Goal: Transaction & Acquisition: Obtain resource

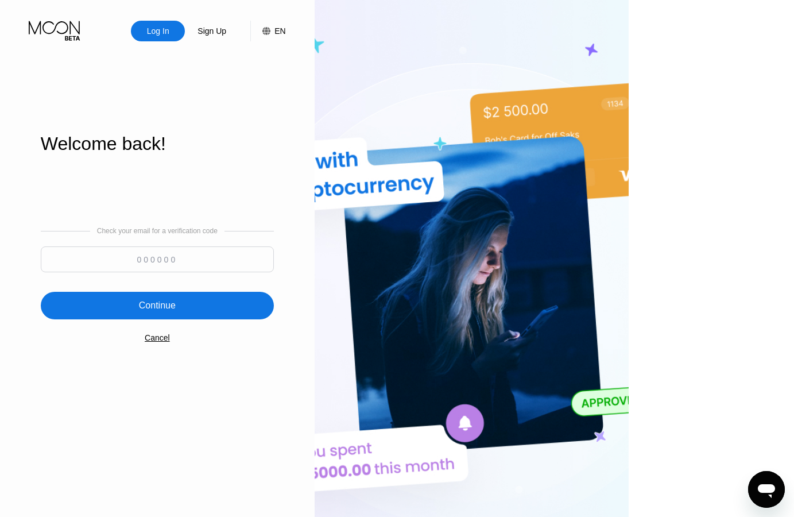
click at [227, 268] on input at bounding box center [157, 259] width 233 height 26
type input "713544"
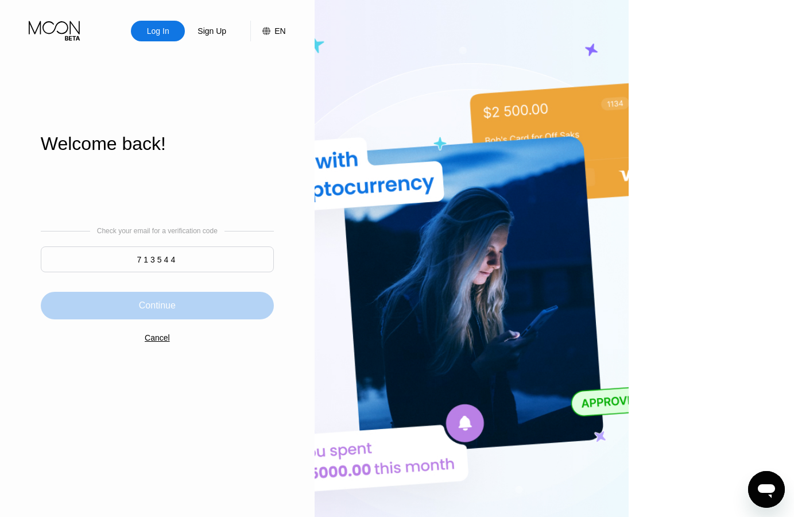
click at [177, 304] on div "Continue" at bounding box center [157, 306] width 233 height 28
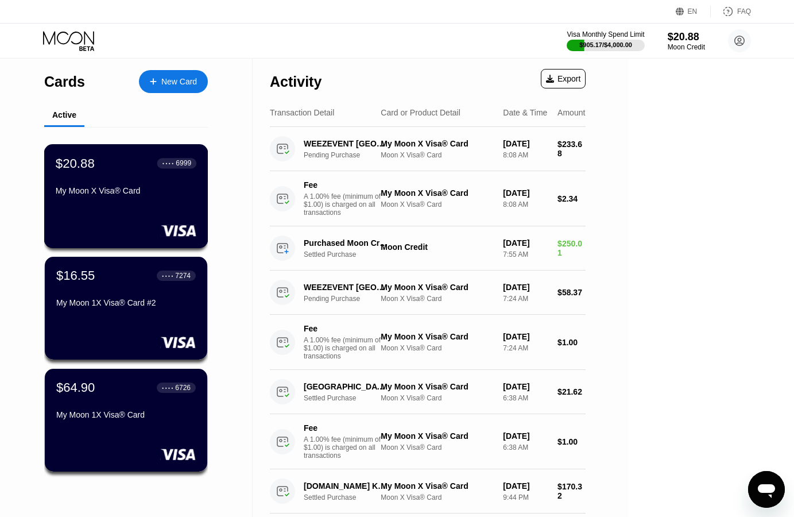
click at [120, 189] on div "$20.88 ● ● ● ● 6999 My Moon X Visa® Card" at bounding box center [126, 178] width 141 height 44
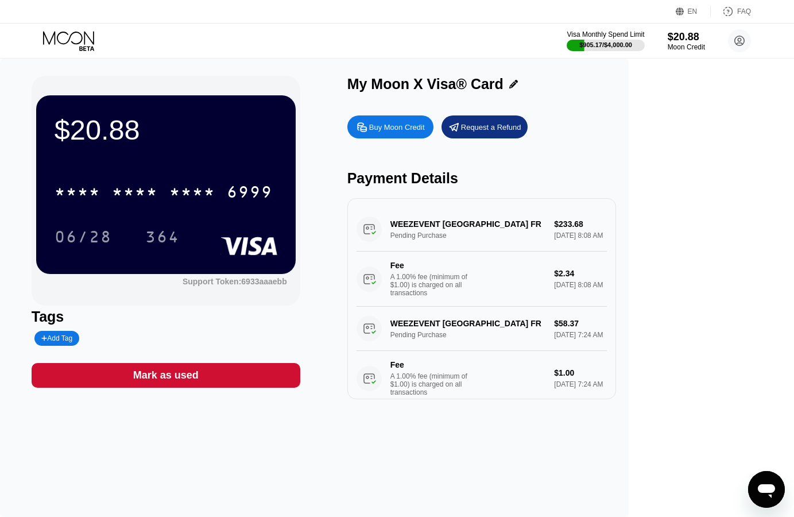
click at [425, 127] on div "Buy Moon Credit" at bounding box center [397, 127] width 56 height 10
type input "0"
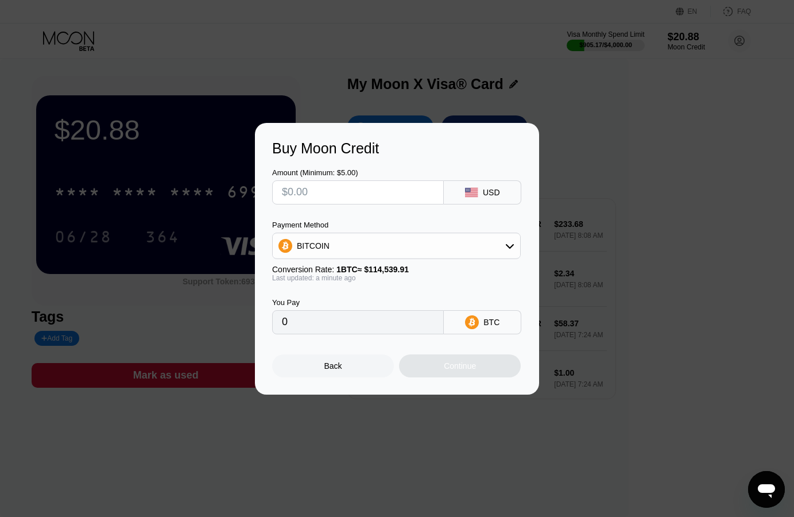
click at [391, 188] on input "text" at bounding box center [358, 192] width 152 height 23
click at [377, 194] on input "text" at bounding box center [358, 192] width 152 height 23
type input "$1"
type input "0.00000874"
type input "$155"
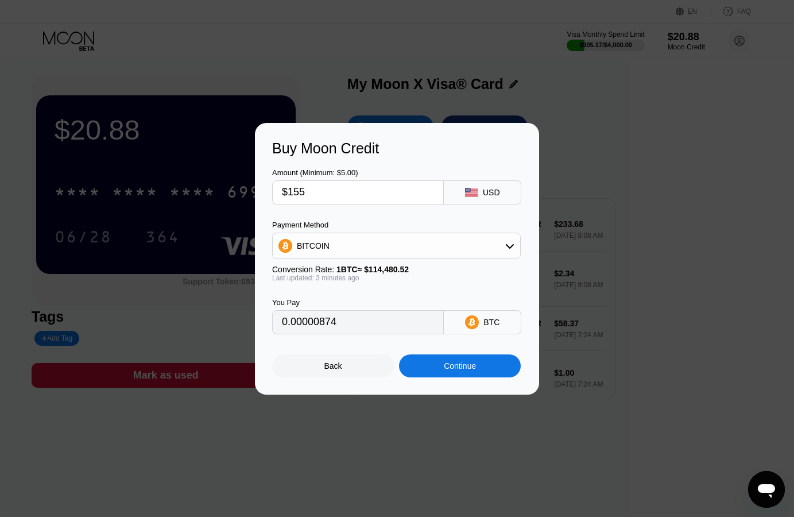
type input "0.00135395"
type input "$155"
click at [451, 243] on div "BITCOIN" at bounding box center [396, 245] width 247 height 23
click at [351, 301] on span "USDT on TRON" at bounding box center [329, 302] width 58 height 9
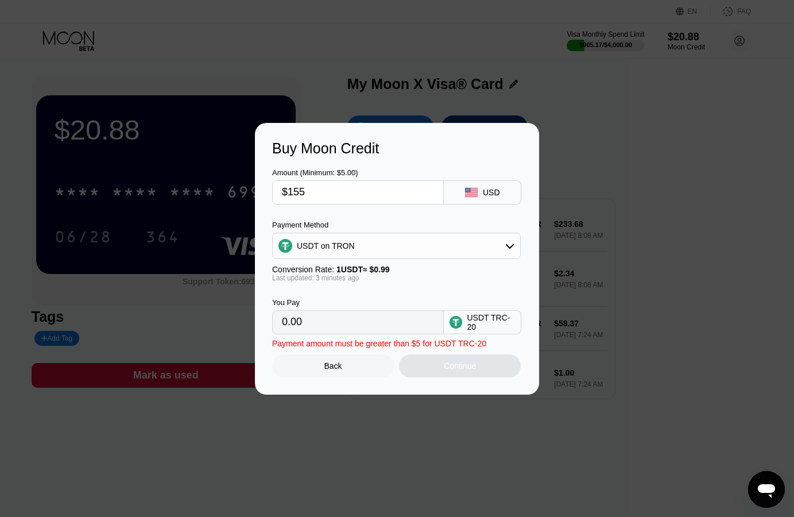
type input "156.57"
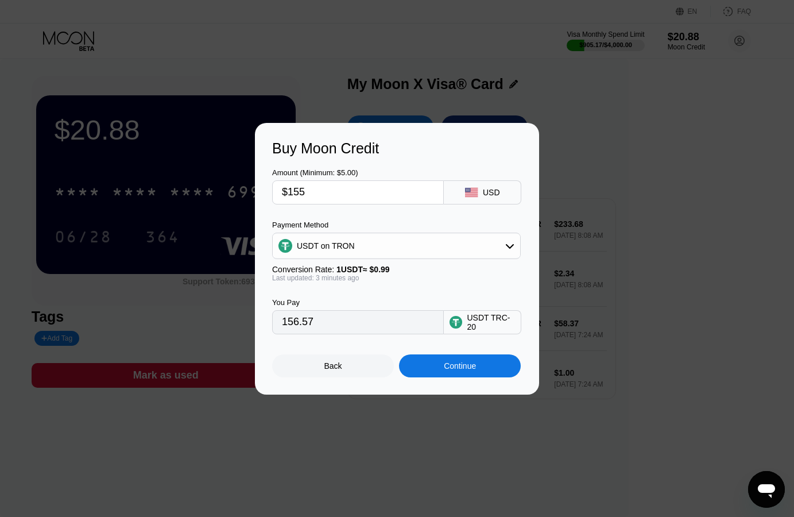
click at [466, 369] on div "Continue" at bounding box center [460, 365] width 32 height 9
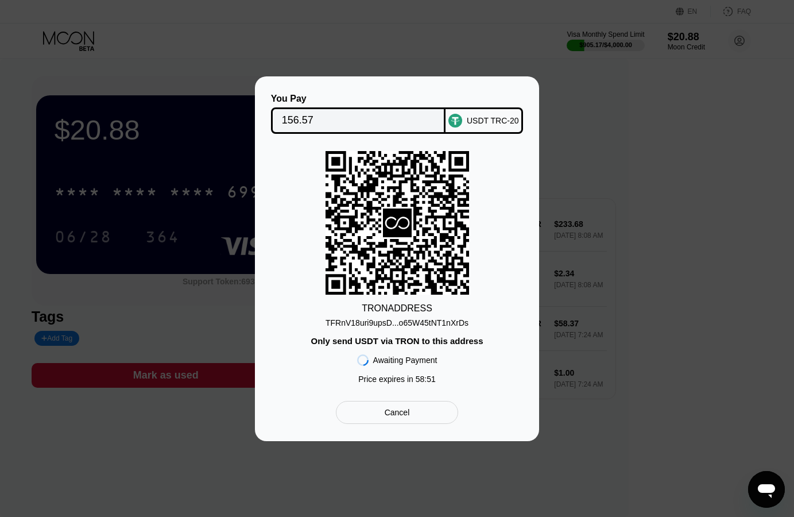
click at [295, 115] on input "156.57" at bounding box center [358, 120] width 153 height 23
click at [437, 321] on div "TFRnV18uri9upsD...o65W45tNT1nXrDs" at bounding box center [397, 322] width 143 height 9
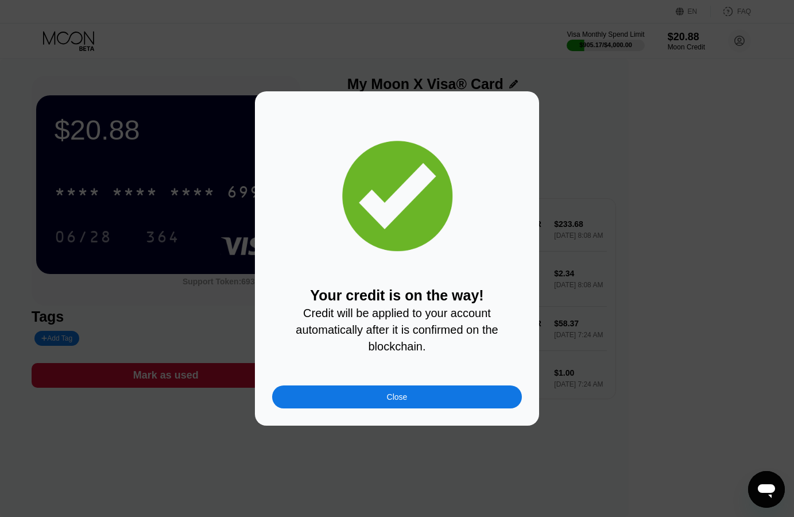
click at [369, 396] on div "Close" at bounding box center [397, 396] width 250 height 23
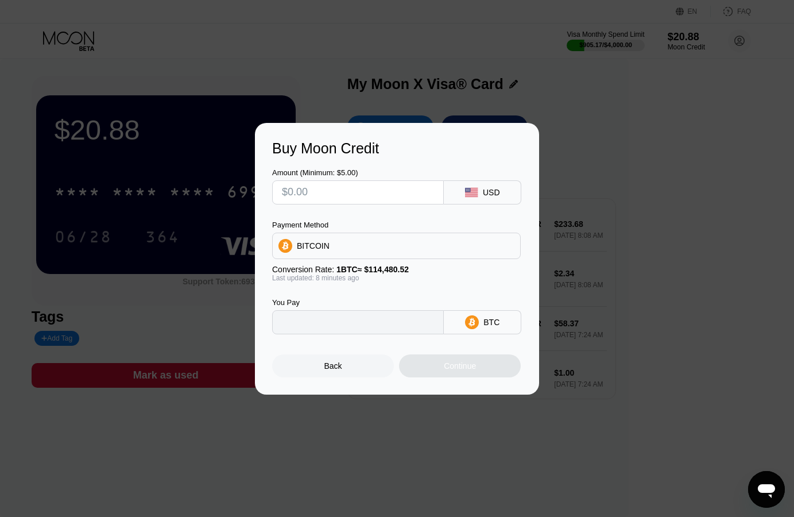
type input "0"
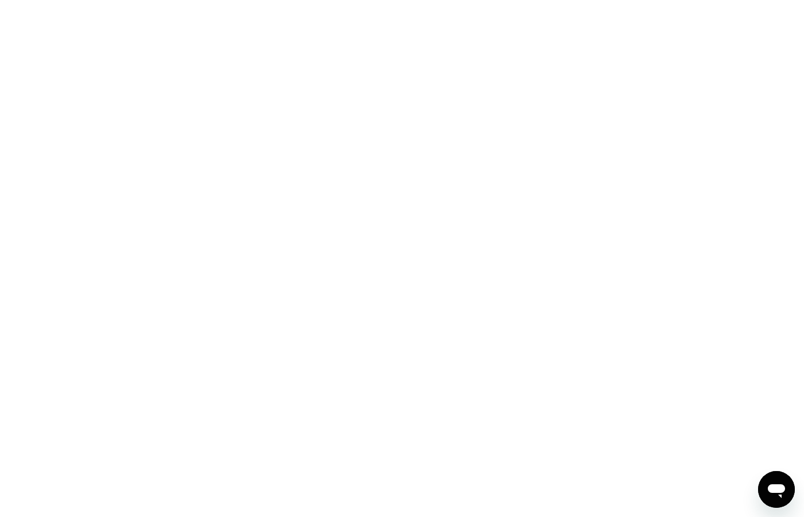
click at [229, 83] on div at bounding box center [319, 258] width 639 height 517
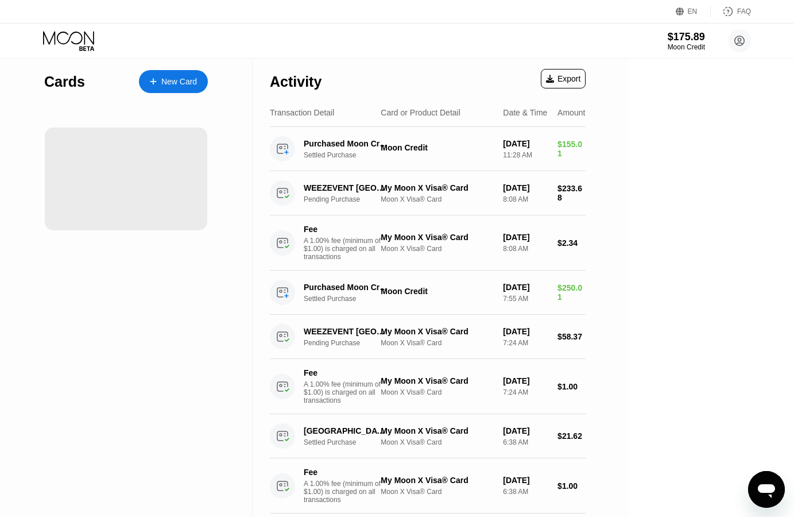
click at [408, 82] on div "Activity Export" at bounding box center [428, 79] width 316 height 40
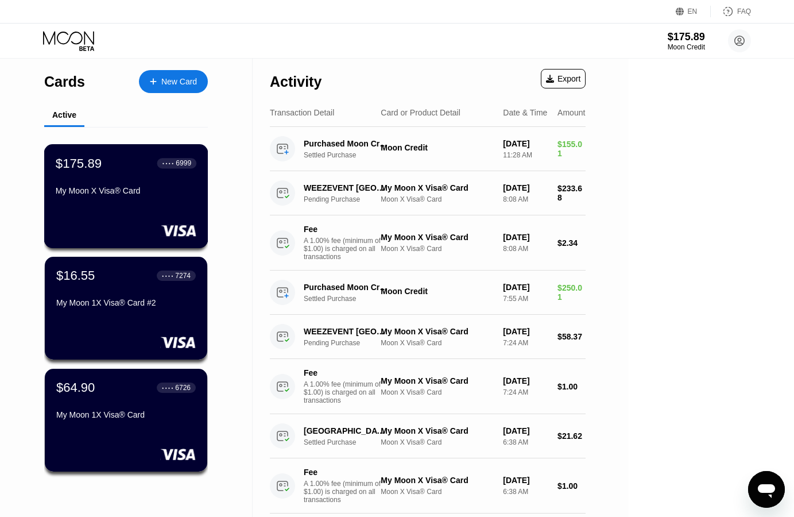
click at [111, 195] on div "My Moon X Visa® Card" at bounding box center [126, 190] width 141 height 9
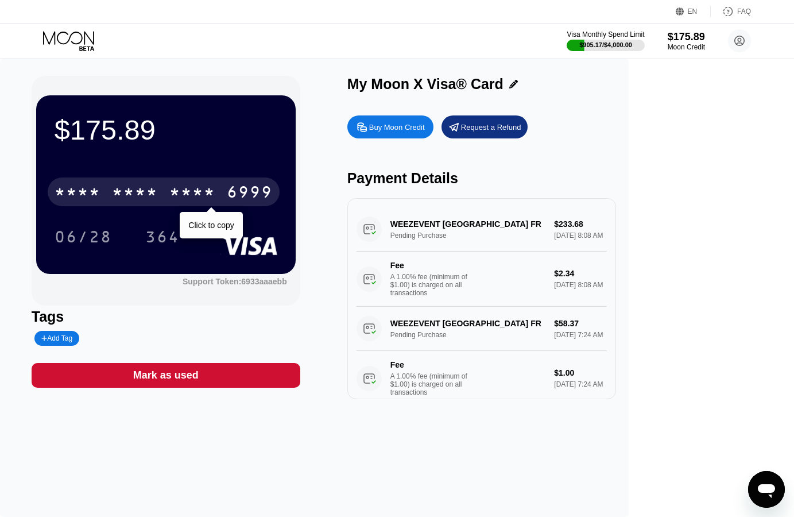
click at [215, 187] on div "* * * *" at bounding box center [192, 193] width 46 height 18
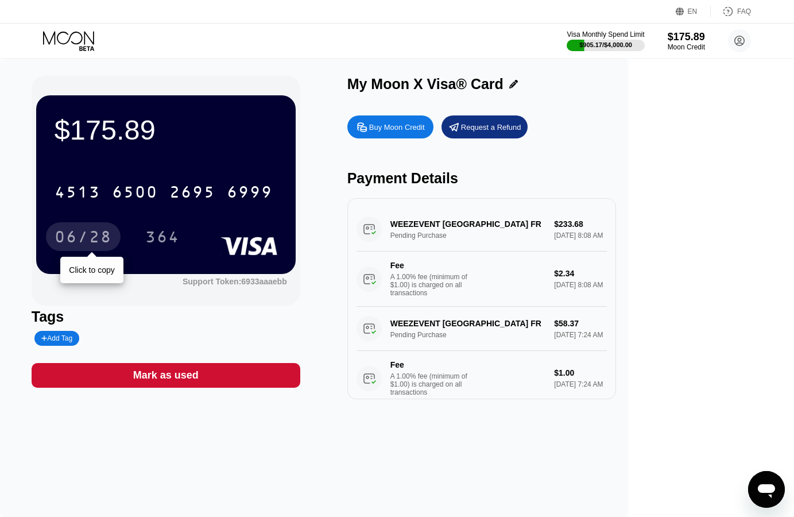
click at [112, 241] on div "06/28" at bounding box center [83, 238] width 57 height 18
click at [180, 236] on div "364" at bounding box center [162, 238] width 34 height 18
click at [180, 243] on div "364" at bounding box center [162, 238] width 34 height 18
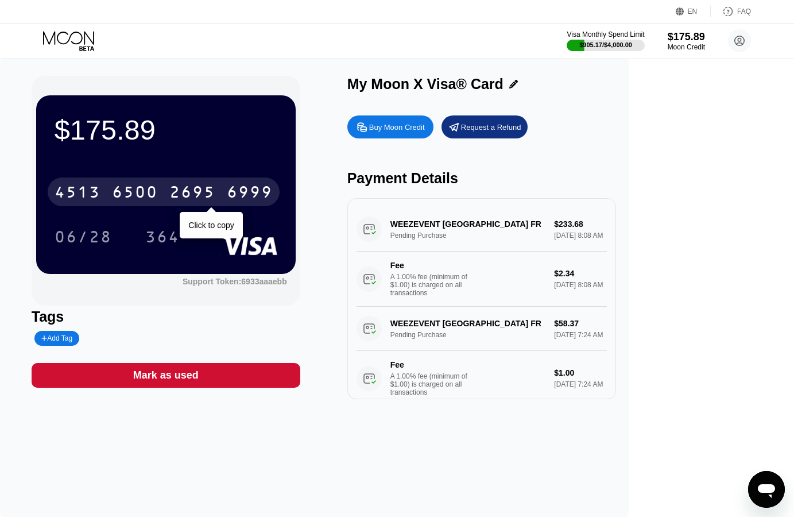
click at [215, 192] on div "2695" at bounding box center [192, 193] width 46 height 18
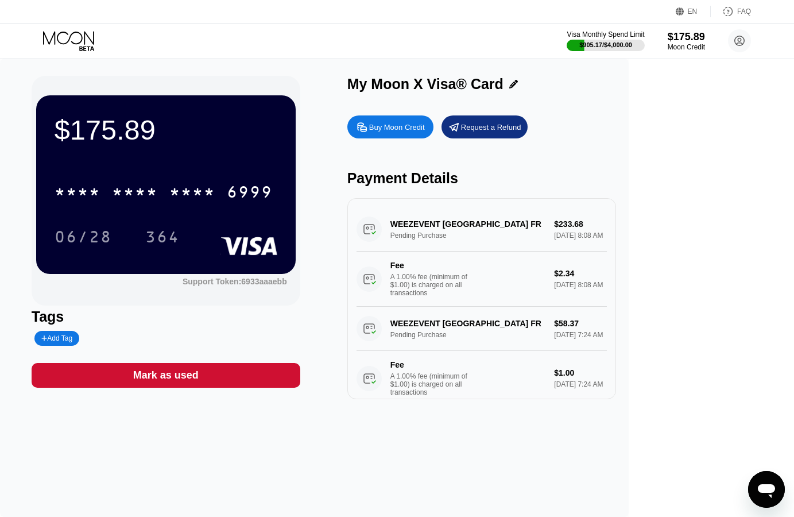
click at [112, 243] on div "06/28" at bounding box center [83, 238] width 57 height 18
click at [112, 242] on div "06/28" at bounding box center [83, 238] width 57 height 18
click at [180, 246] on div "364" at bounding box center [162, 238] width 34 height 18
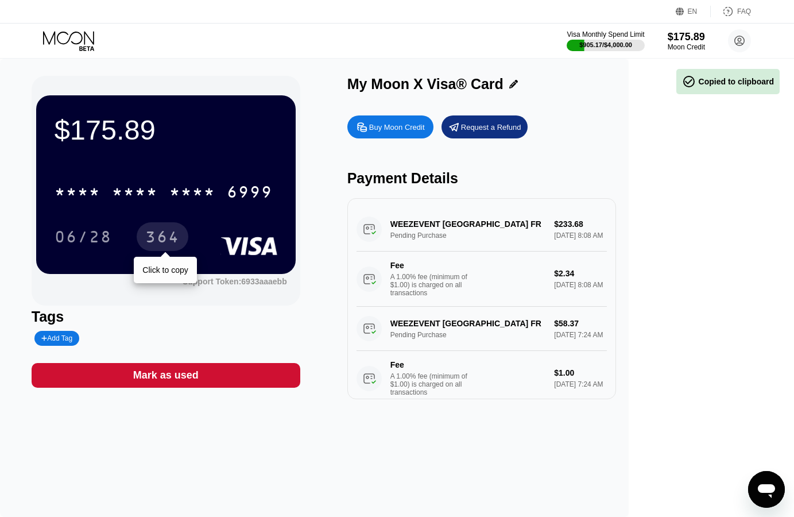
click at [180, 243] on div "364" at bounding box center [162, 238] width 34 height 18
